Goal: Use online tool/utility: Utilize a website feature to perform a specific function

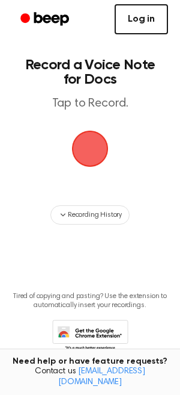
click at [125, 18] on link "Log in" at bounding box center [142, 19] width 54 height 30
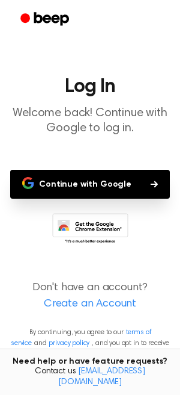
click at [79, 196] on button "Continue with Google" at bounding box center [90, 184] width 160 height 29
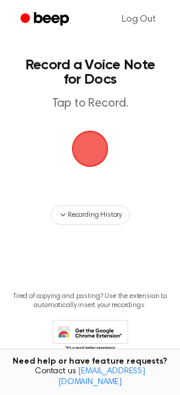
click at [99, 154] on span "button" at bounding box center [90, 149] width 37 height 37
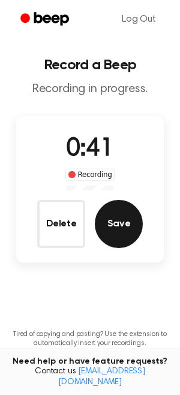
click at [114, 227] on button "Save" at bounding box center [119, 224] width 48 height 48
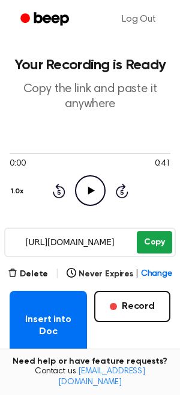
click at [155, 243] on button "Copy" at bounding box center [154, 242] width 35 height 22
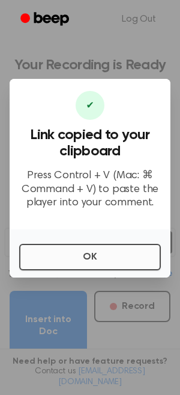
click at [101, 262] on button "OK" at bounding box center [90, 257] width 142 height 26
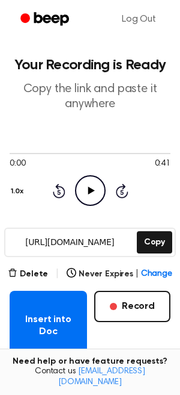
click at [101, 262] on main "Your Recording is Ready Copy the link and paste it anywhere 0:00 0:41 1.0x Rewi…" at bounding box center [90, 275] width 180 height 551
